Goal: Browse casually

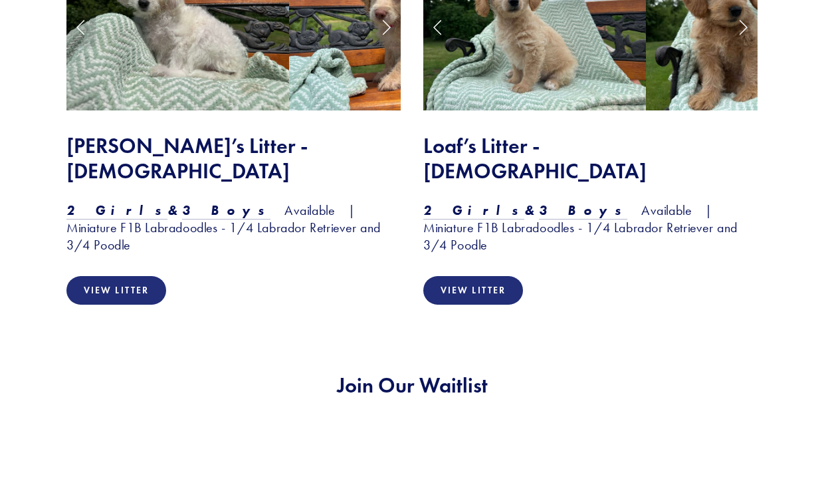
scroll to position [1231, 0]
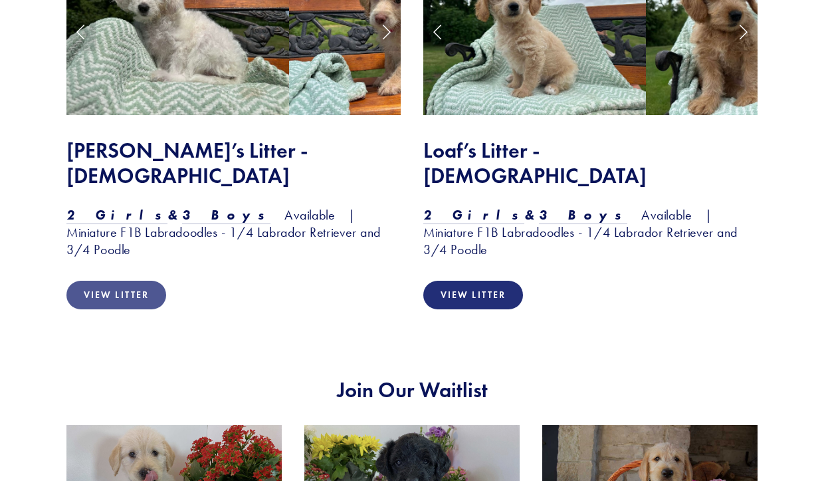
click at [112, 281] on link "View Litter" at bounding box center [116, 295] width 100 height 29
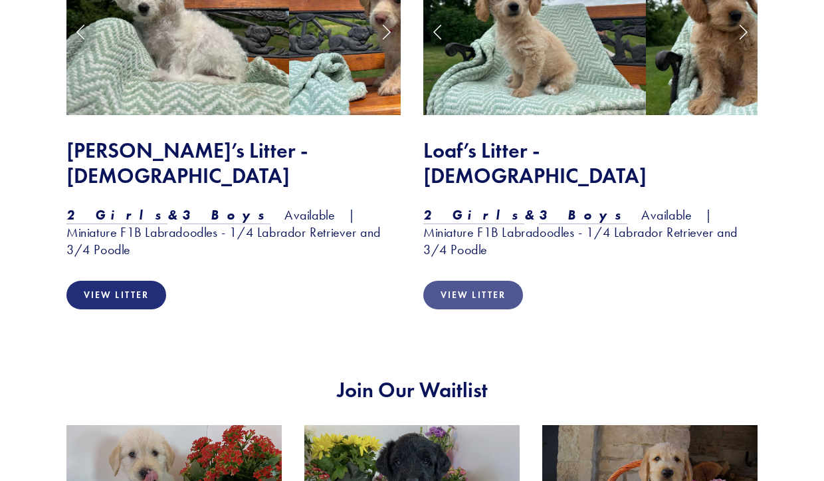
click at [499, 281] on link "View Litter" at bounding box center [473, 295] width 100 height 29
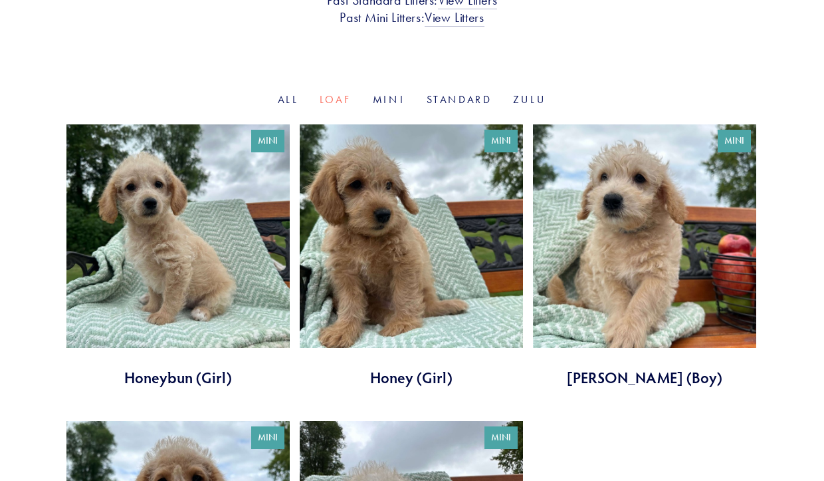
scroll to position [407, 0]
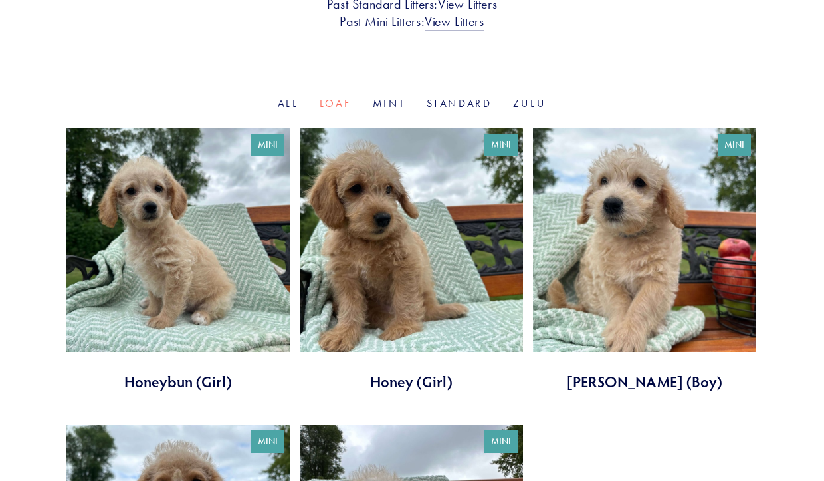
click at [408, 283] on link at bounding box center [411, 259] width 223 height 263
click at [156, 245] on link at bounding box center [177, 259] width 223 height 263
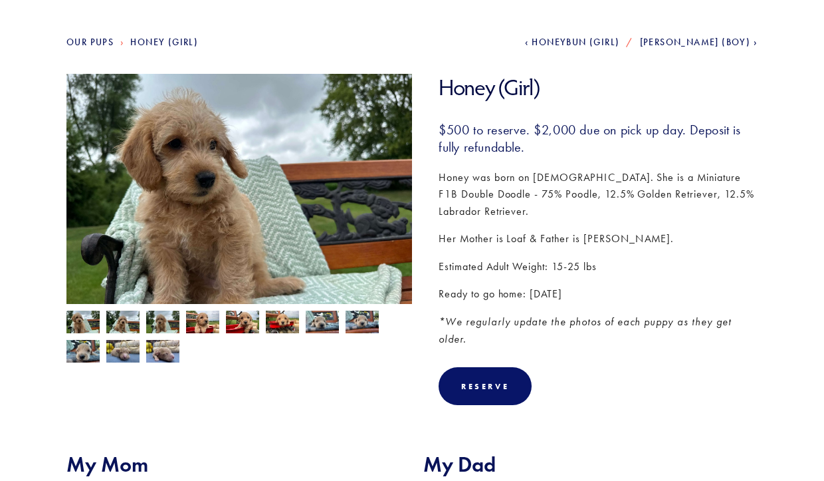
scroll to position [141, 0]
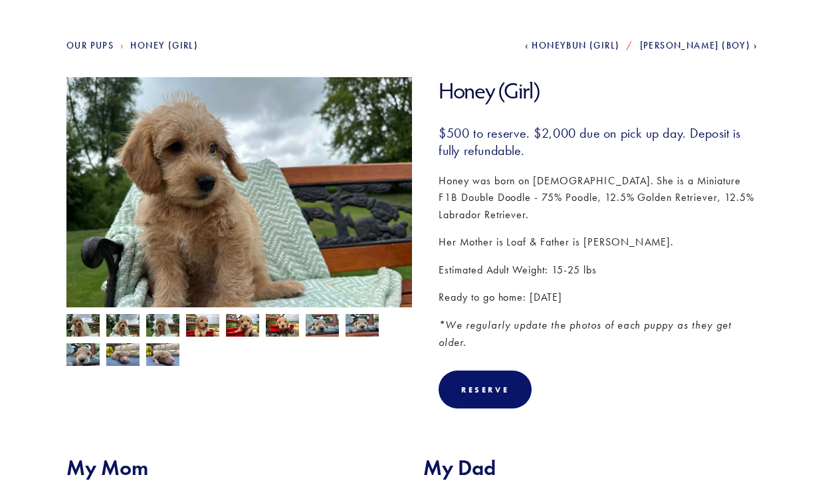
click at [131, 326] on img at bounding box center [122, 326] width 33 height 25
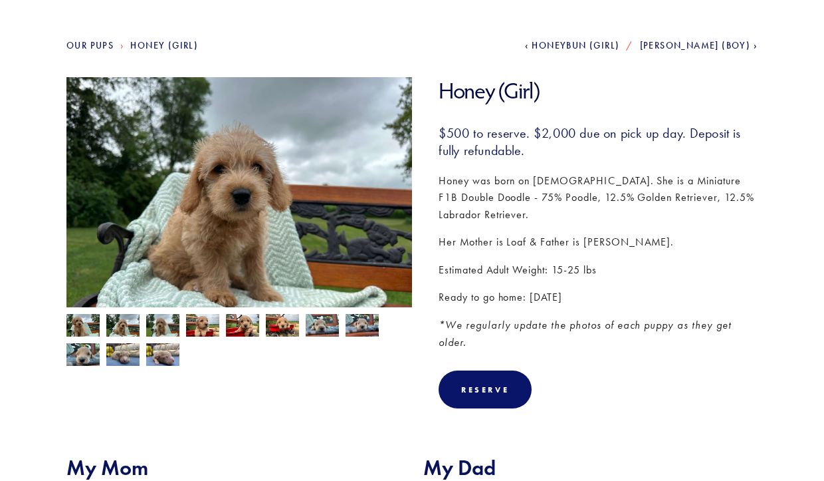
click at [84, 324] on img at bounding box center [82, 326] width 33 height 25
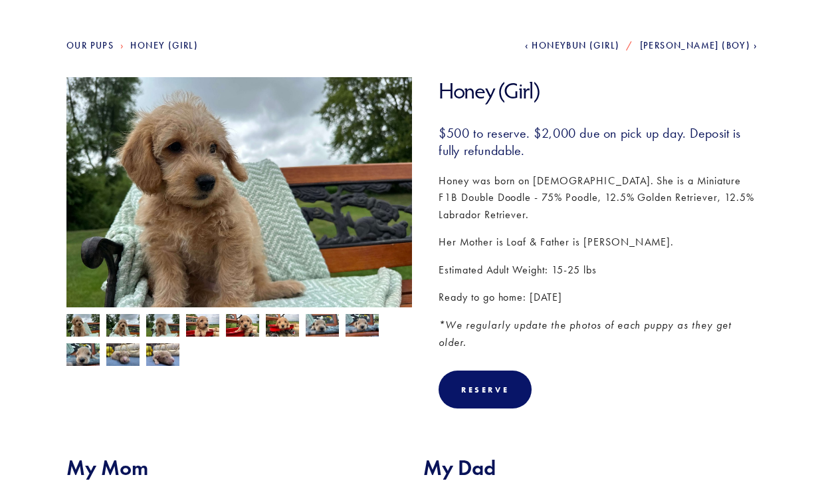
click at [126, 324] on img at bounding box center [122, 326] width 33 height 25
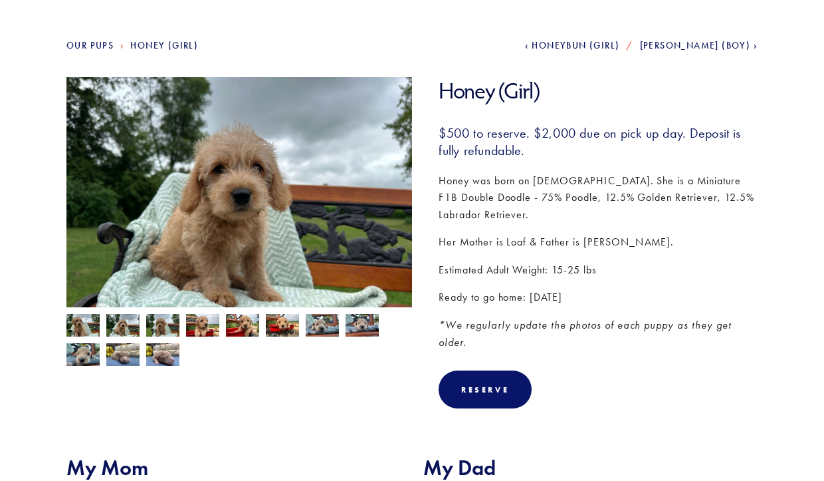
click at [161, 320] on img at bounding box center [162, 325] width 33 height 25
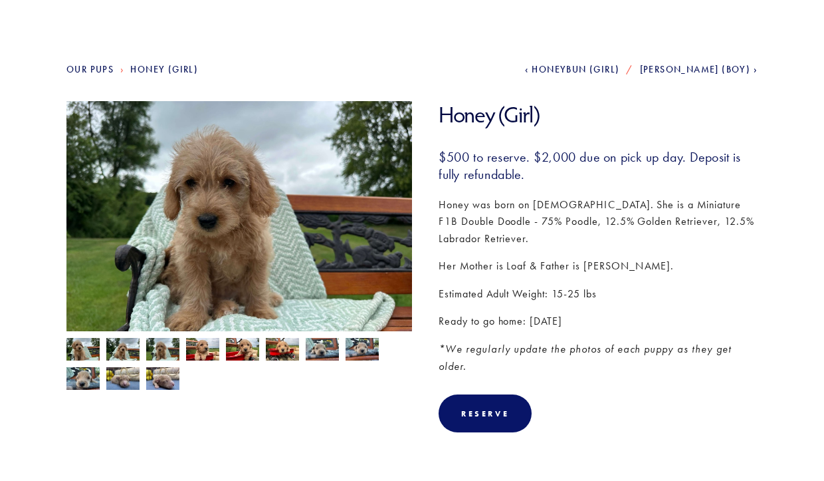
scroll to position [83, 0]
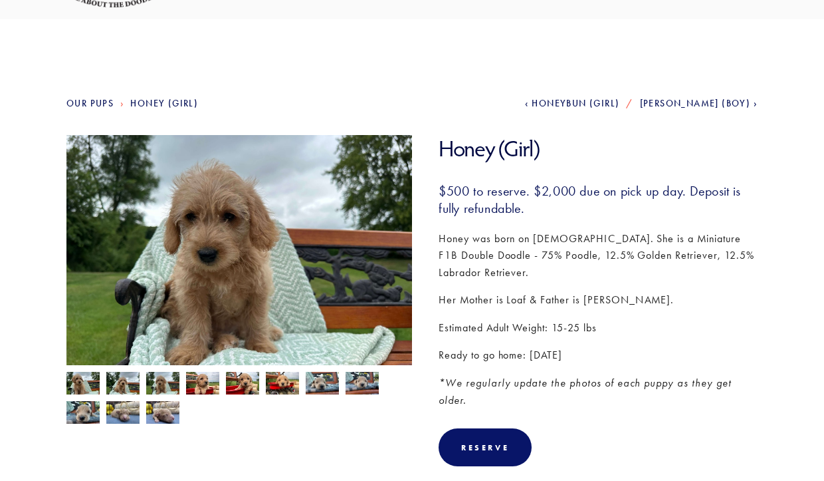
click at [128, 376] on img at bounding box center [122, 384] width 33 height 25
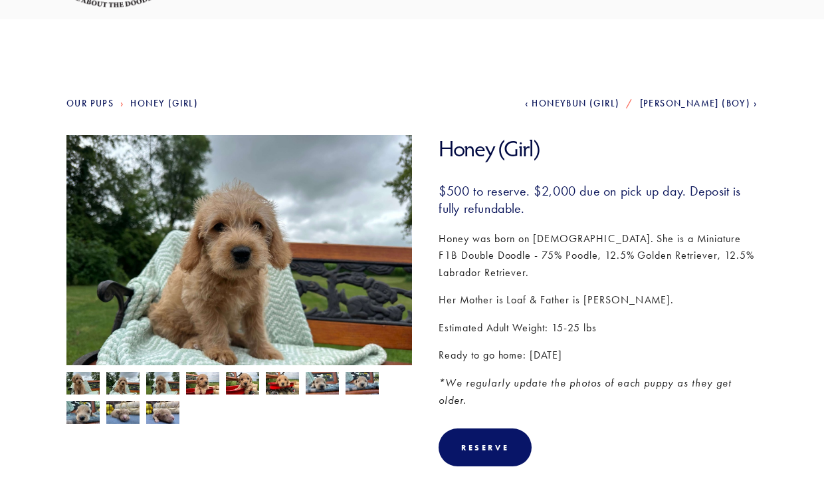
click at [164, 383] on img at bounding box center [162, 383] width 33 height 25
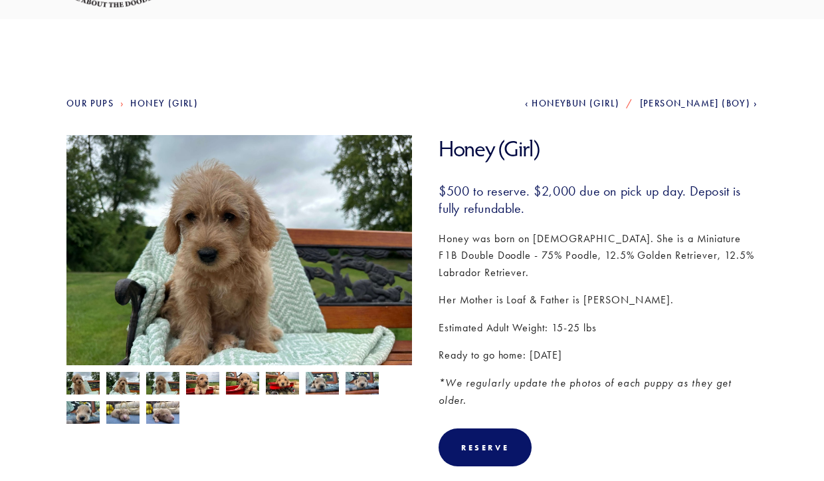
click at [198, 379] on img at bounding box center [202, 384] width 33 height 25
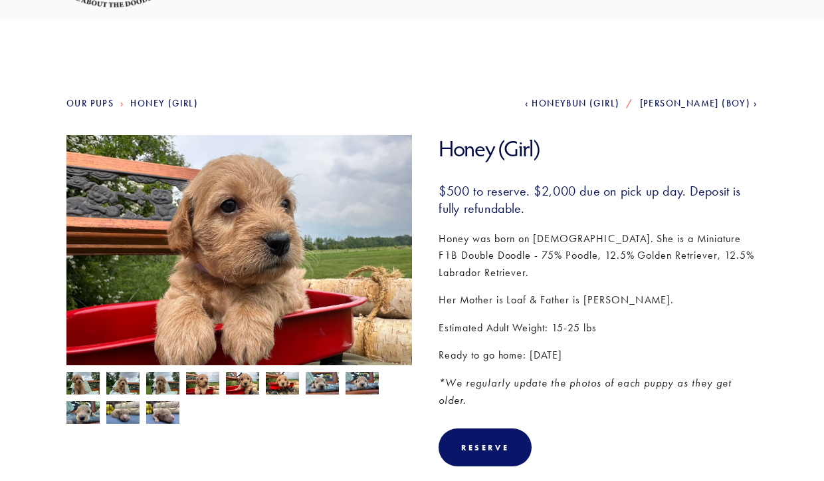
click at [236, 384] on img at bounding box center [242, 384] width 33 height 25
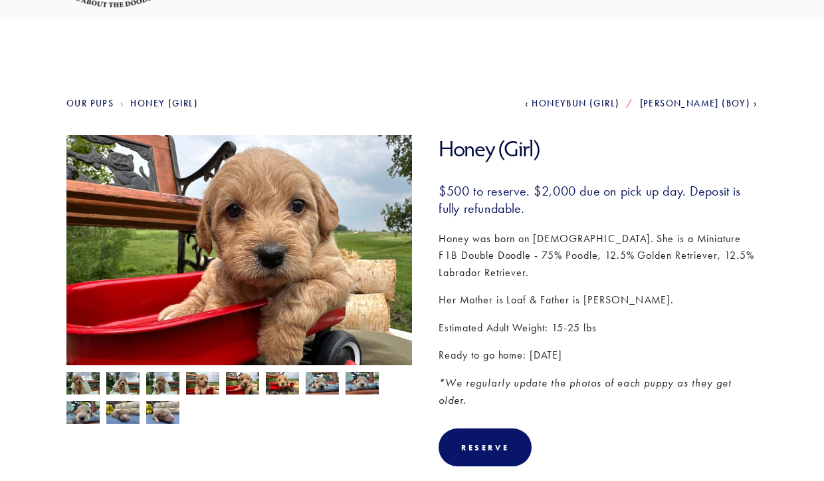
click at [287, 380] on img at bounding box center [282, 383] width 33 height 25
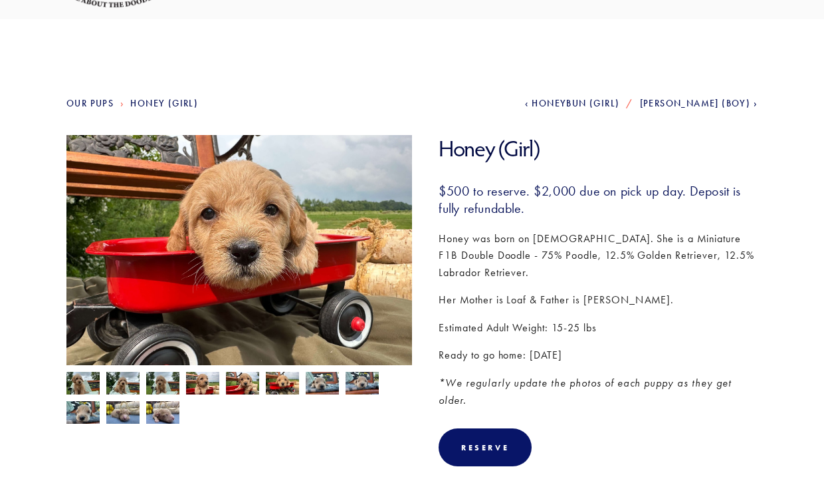
click at [328, 380] on img at bounding box center [322, 383] width 33 height 25
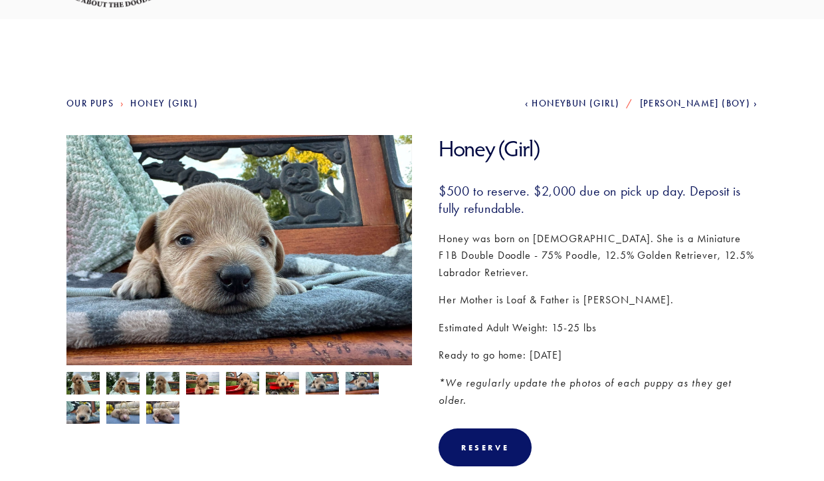
click at [356, 380] on img at bounding box center [362, 383] width 33 height 25
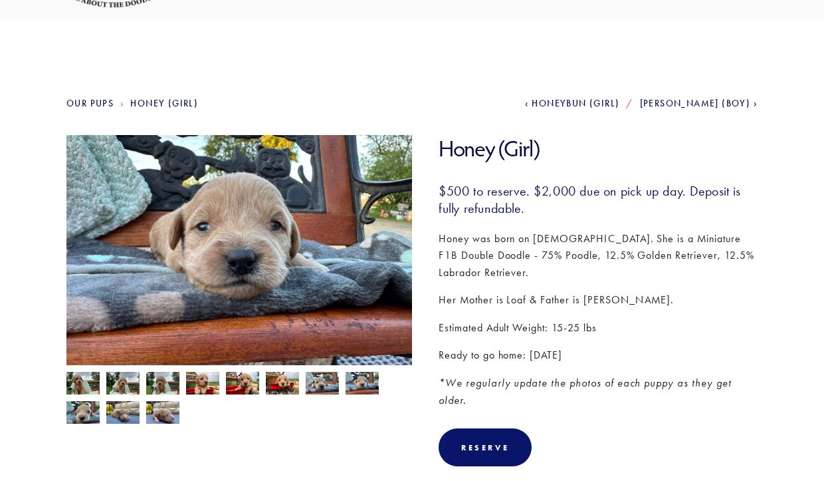
click at [88, 410] on img at bounding box center [82, 412] width 33 height 25
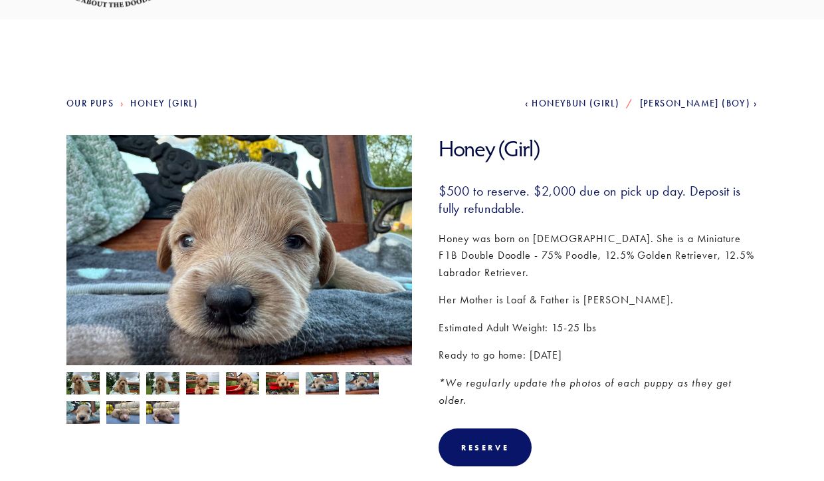
click at [124, 412] on img at bounding box center [122, 412] width 33 height 25
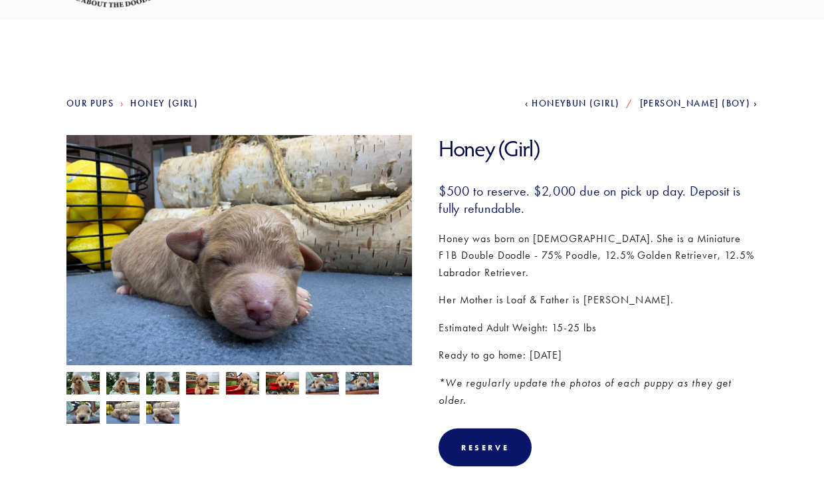
click at [170, 414] on img at bounding box center [162, 412] width 33 height 25
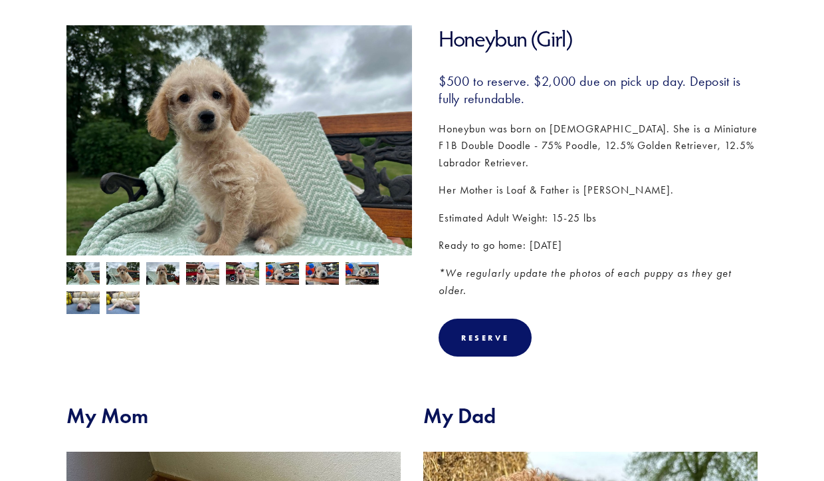
scroll to position [198, 0]
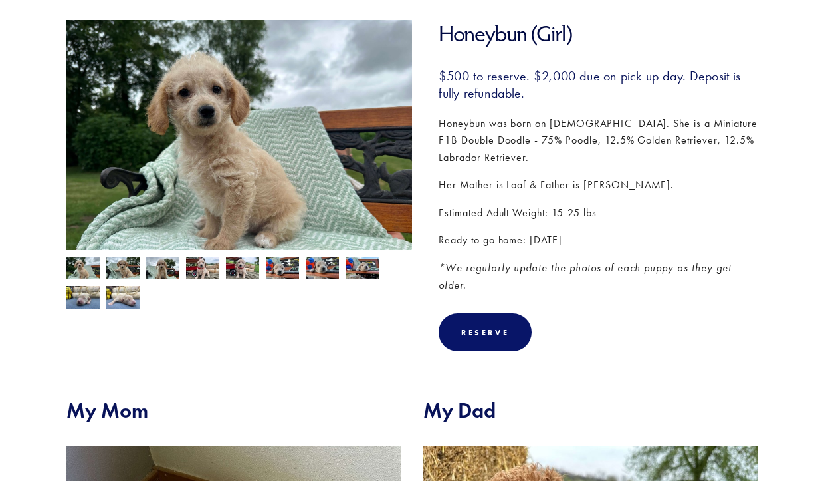
click at [122, 267] on img at bounding box center [122, 269] width 33 height 25
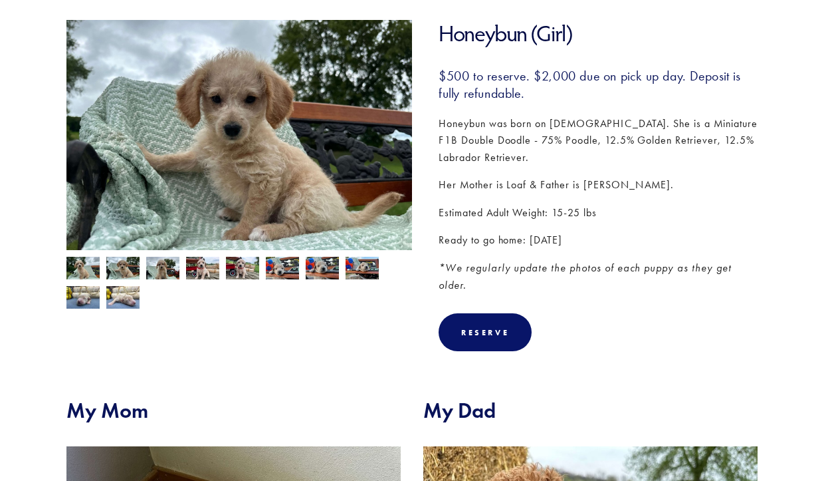
click at [164, 269] on img at bounding box center [162, 269] width 33 height 25
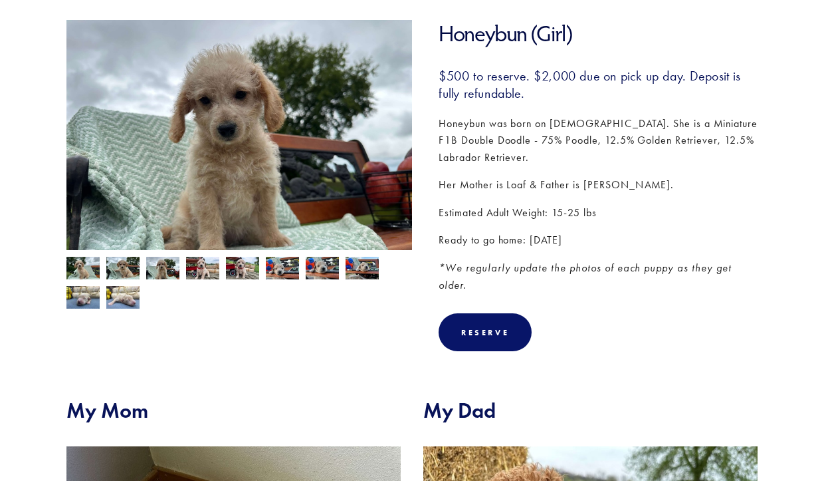
click at [199, 270] on img at bounding box center [202, 269] width 33 height 25
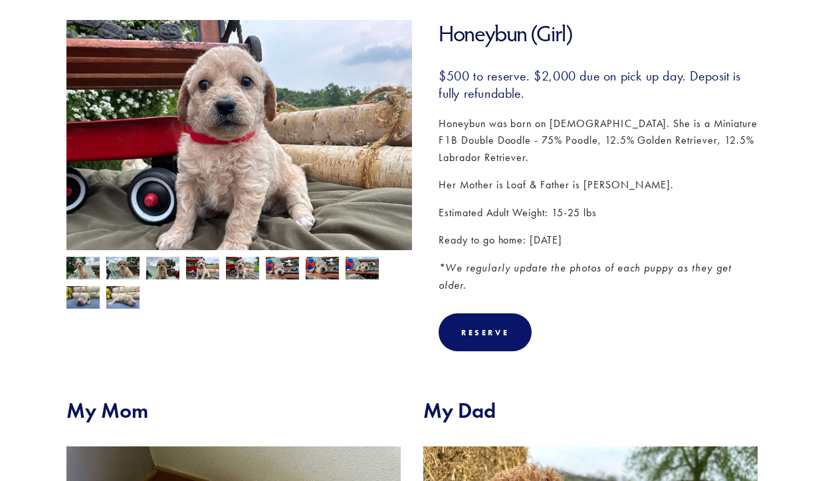
click at [246, 265] on img at bounding box center [242, 269] width 33 height 25
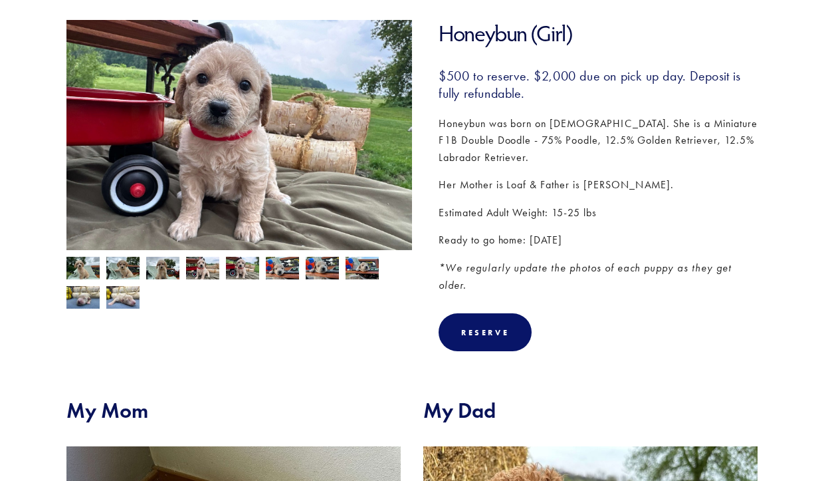
click at [286, 266] on img at bounding box center [282, 268] width 33 height 25
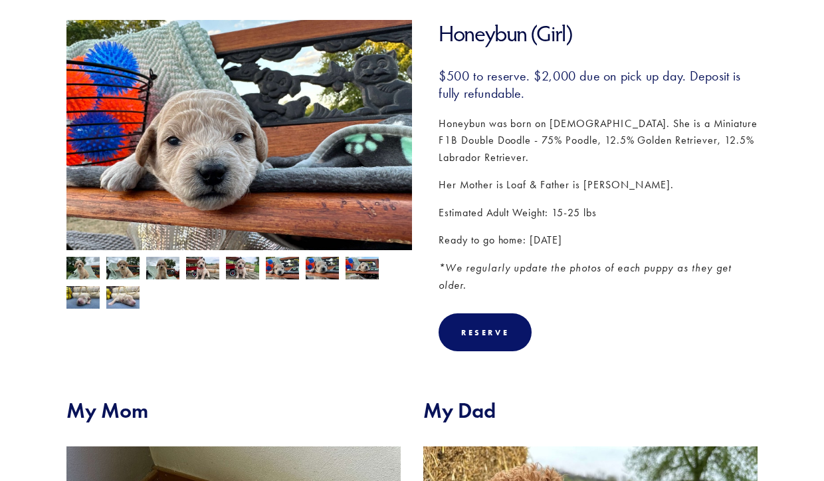
click at [323, 266] on img at bounding box center [322, 268] width 33 height 25
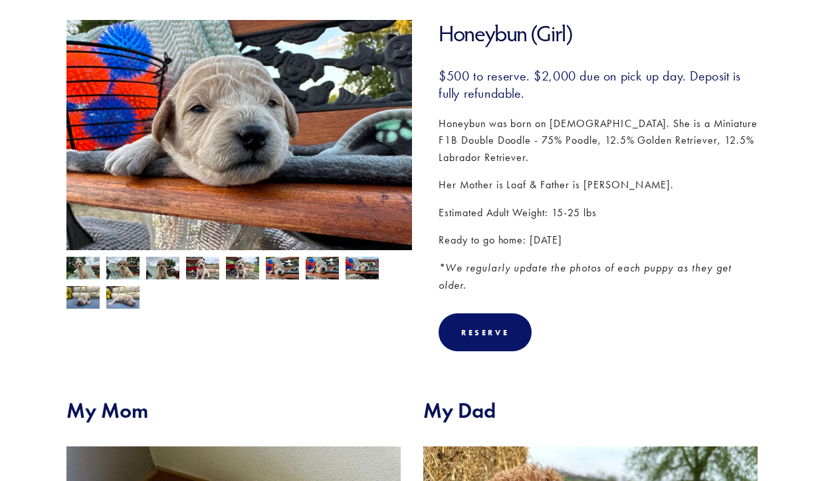
click at [362, 267] on img at bounding box center [362, 269] width 33 height 25
